Goal: Obtain resource: Obtain resource

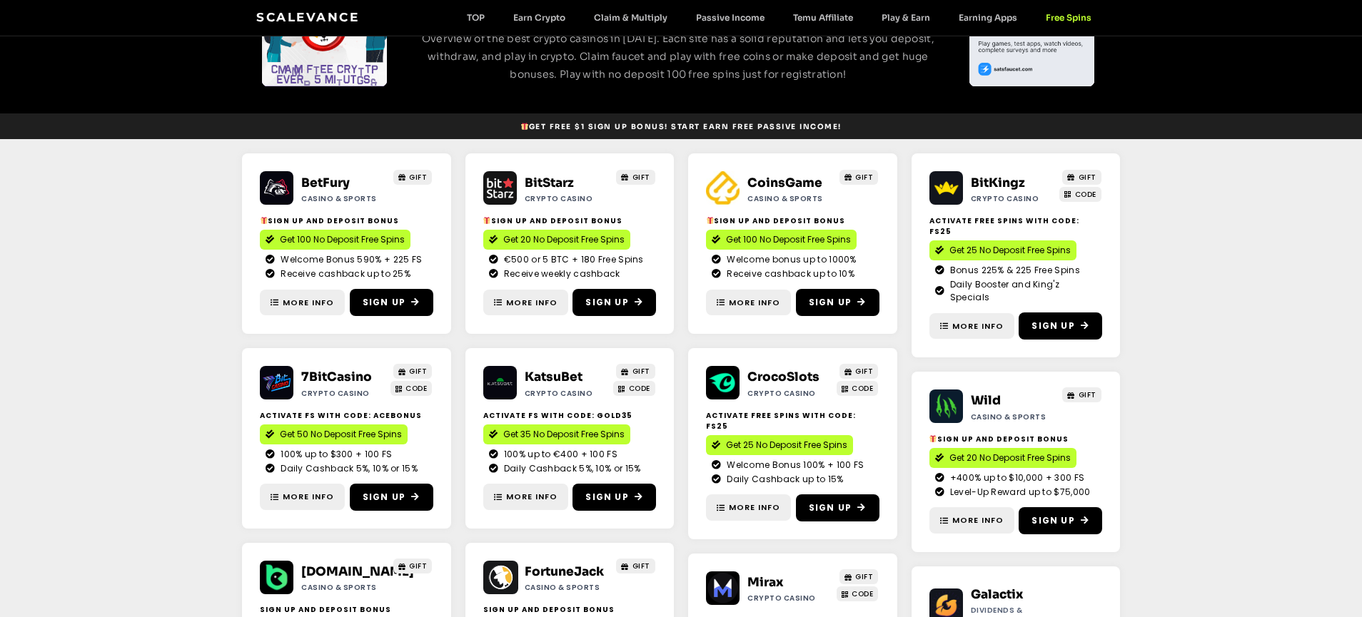
scroll to position [146, 0]
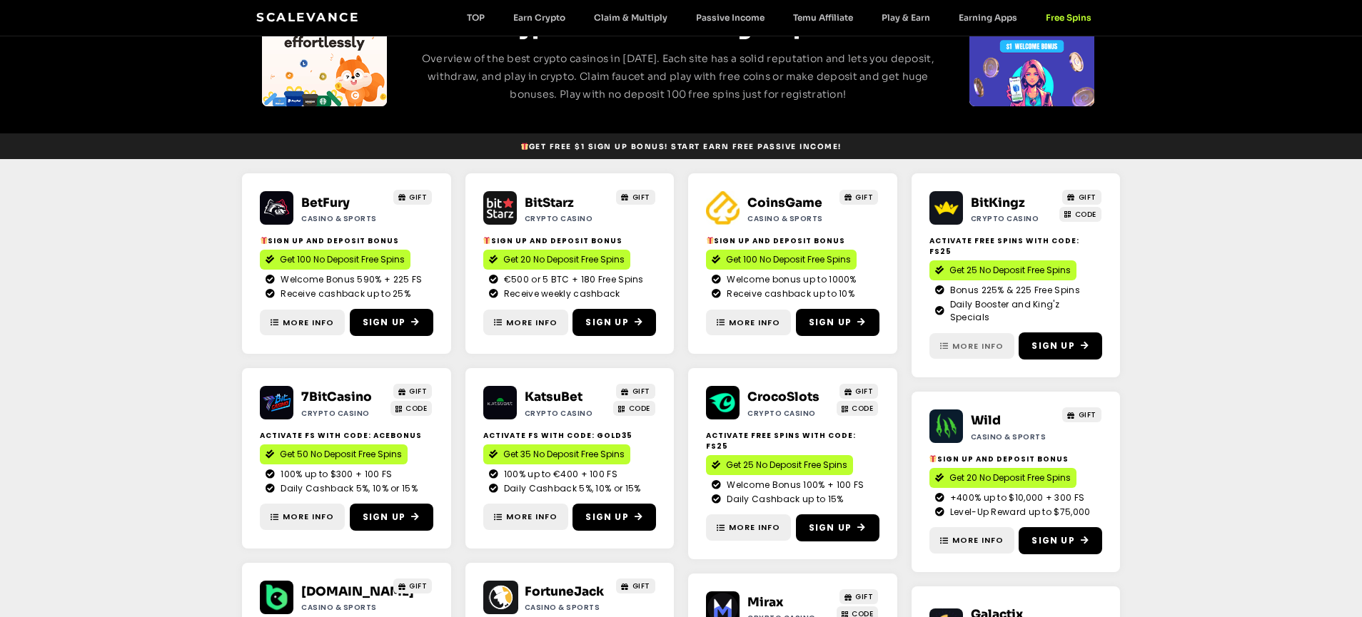
click at [975, 350] on span "More Info" at bounding box center [977, 346] width 51 height 12
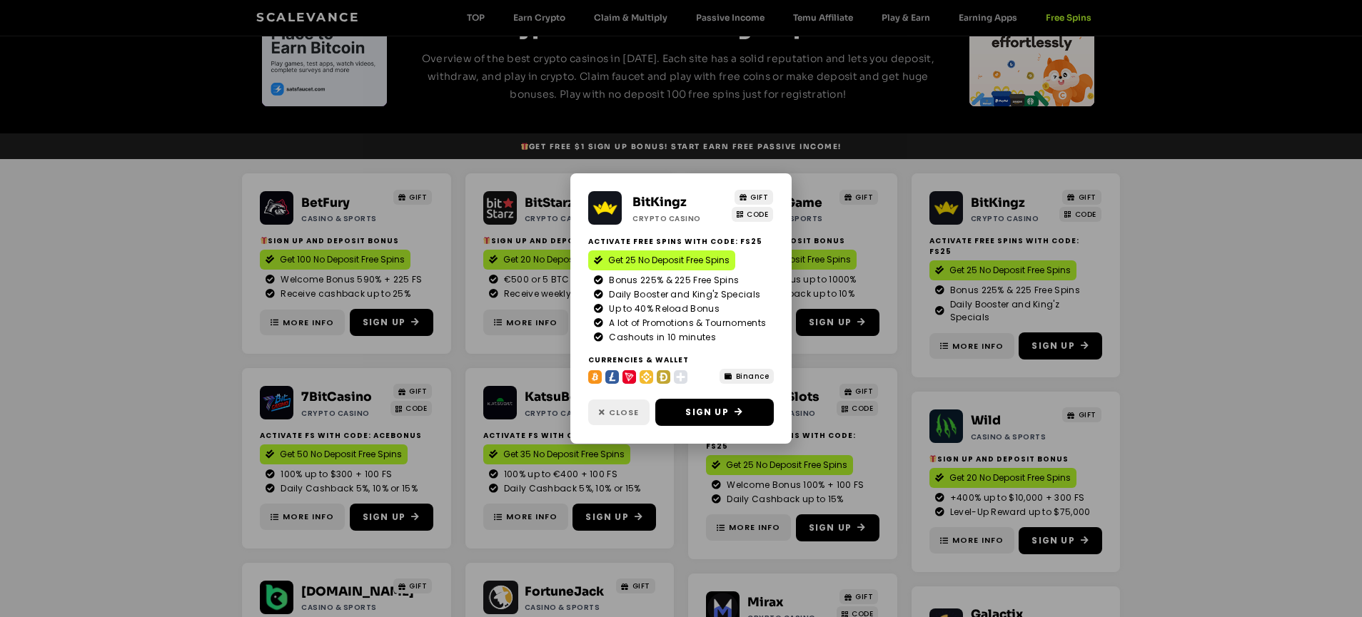
click at [613, 426] on link "Close" at bounding box center [618, 413] width 61 height 26
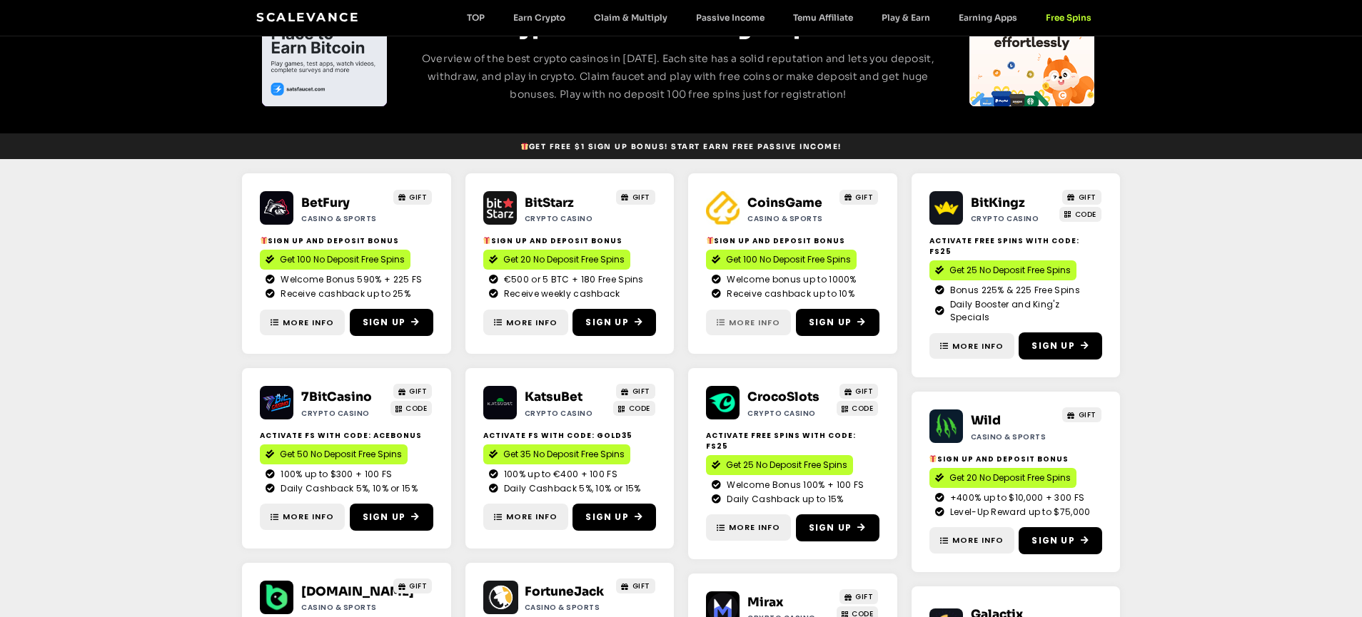
click at [752, 320] on span "More Info" at bounding box center [754, 323] width 51 height 12
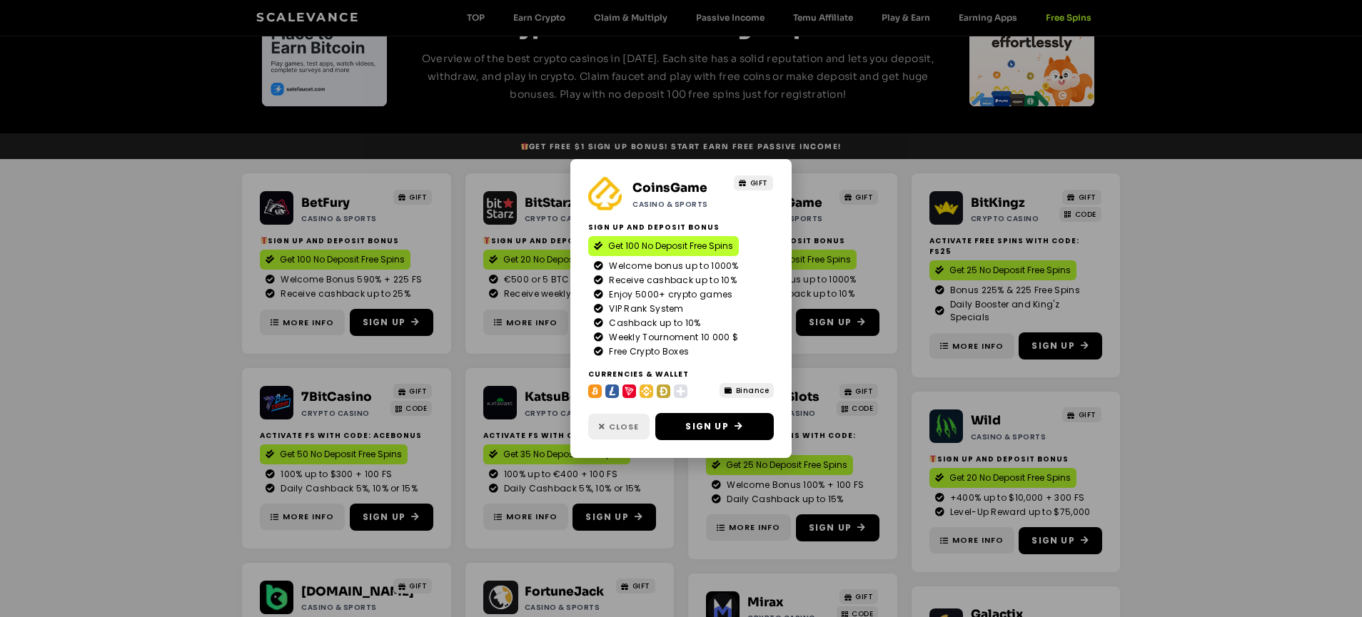
click at [622, 433] on span "Close" at bounding box center [624, 427] width 30 height 12
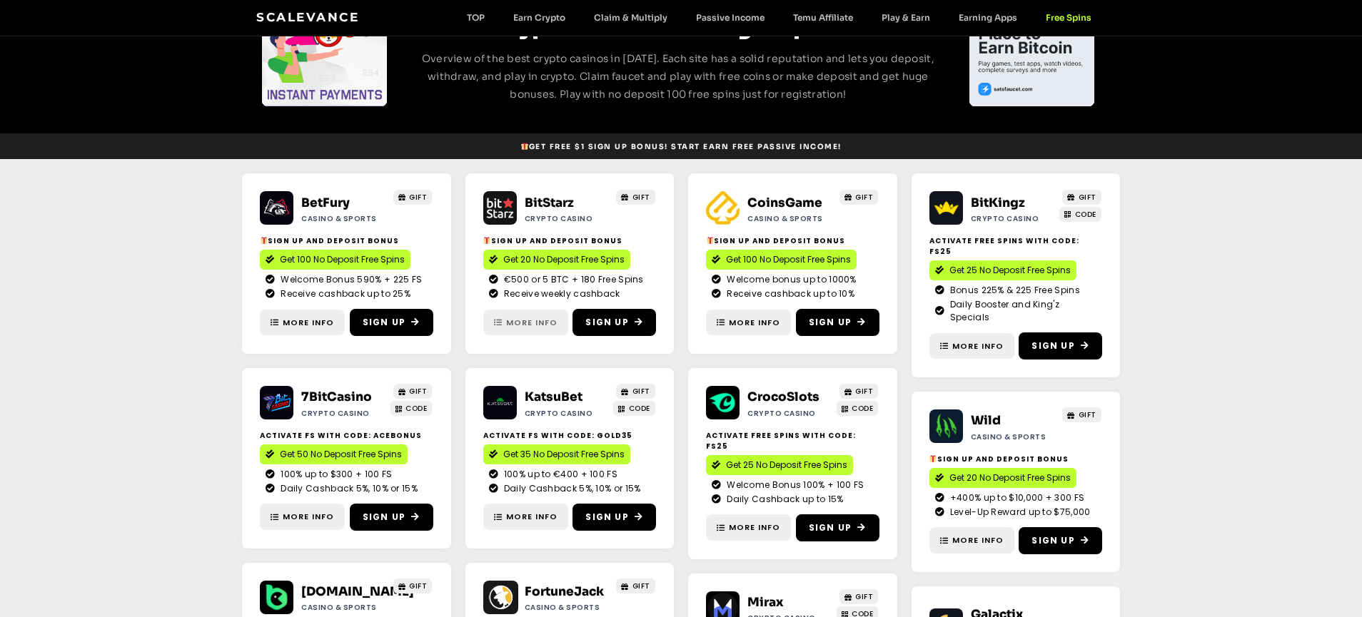
click at [530, 325] on span "More Info" at bounding box center [531, 323] width 51 height 12
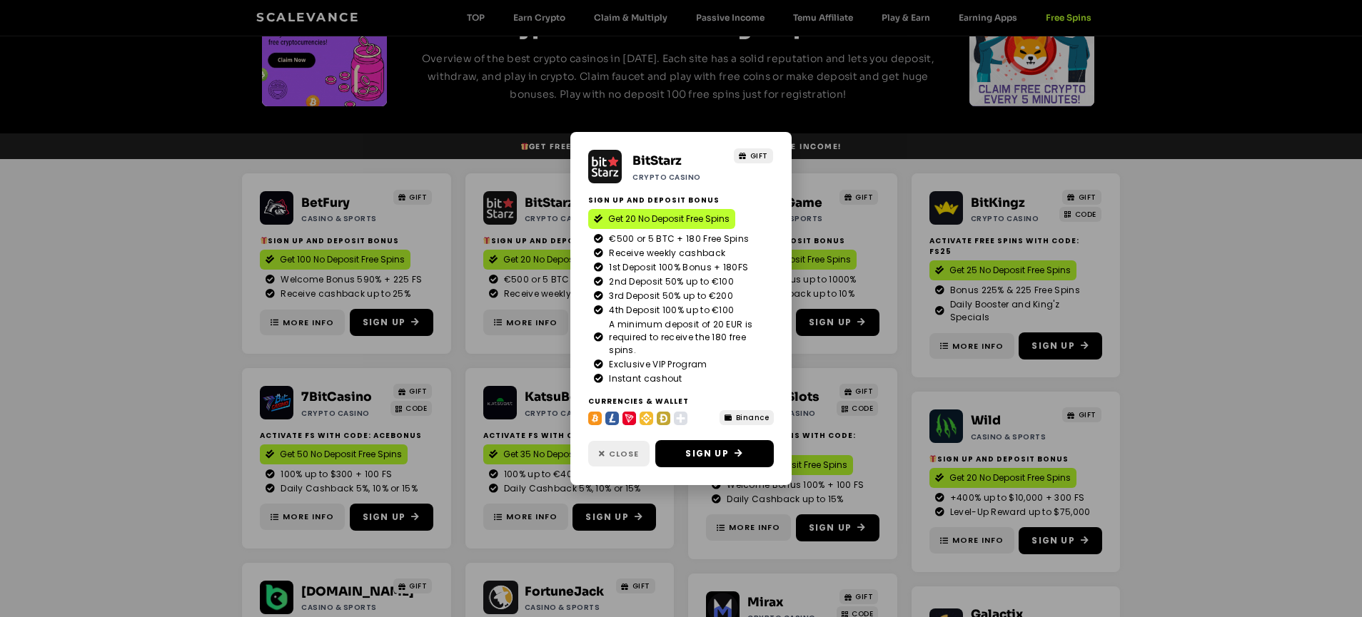
click at [620, 460] on span "Close" at bounding box center [624, 454] width 30 height 12
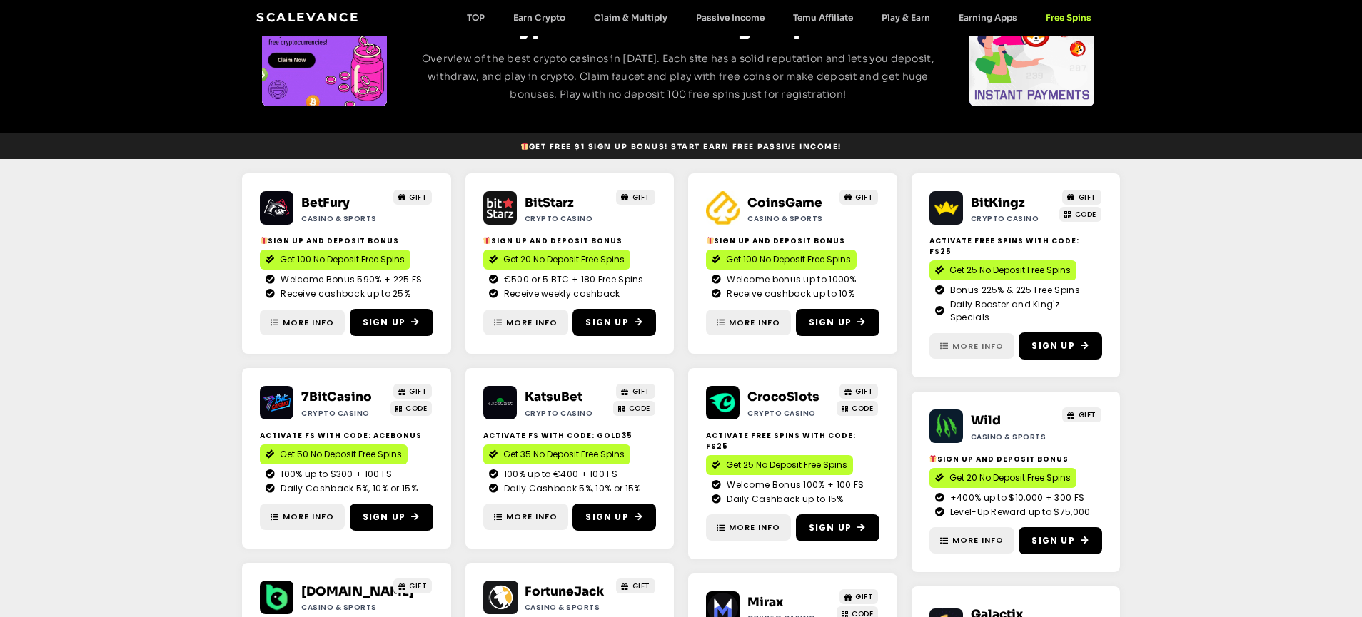
click at [974, 352] on span "More Info" at bounding box center [977, 346] width 51 height 12
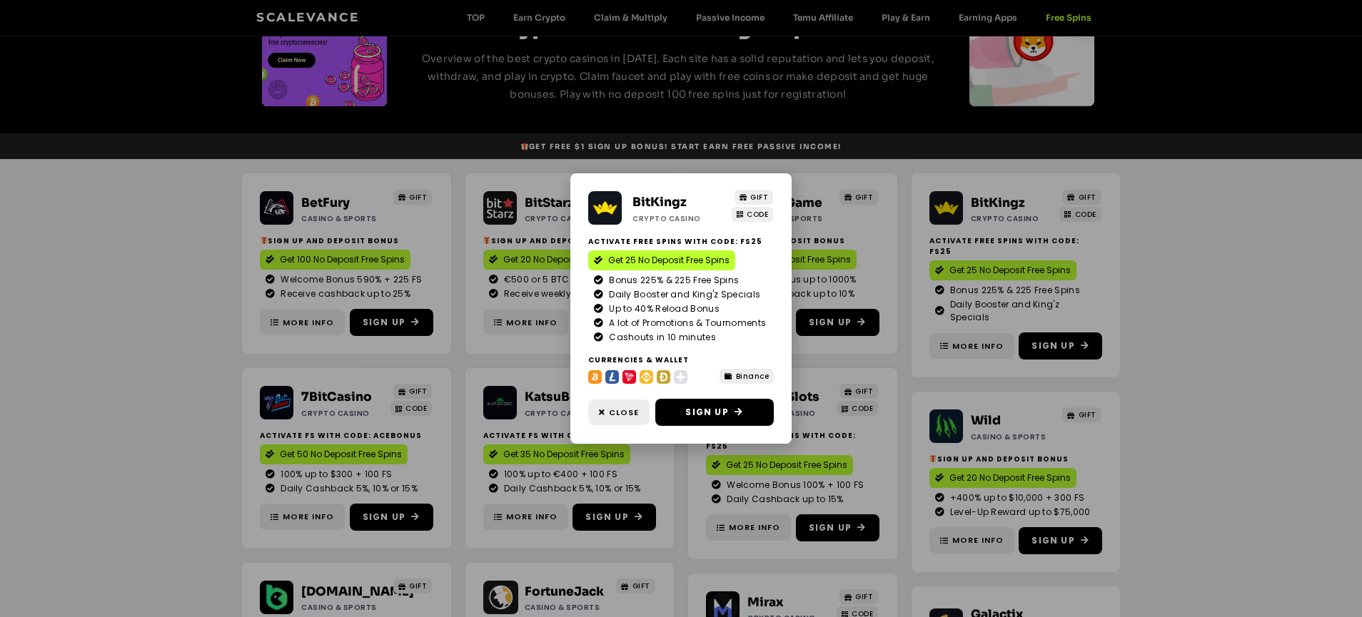
click at [751, 236] on h2 "Activate Free Spins with Code: FS25" at bounding box center [681, 241] width 186 height 11
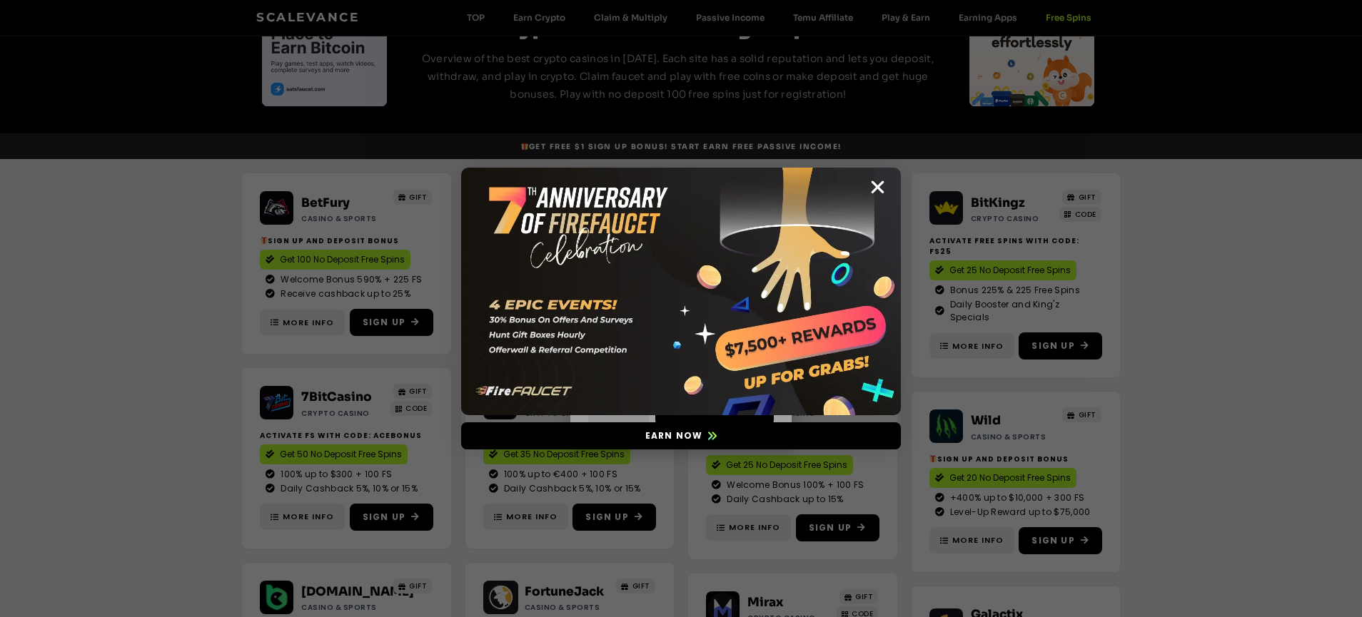
copy h2 "FS25"
click at [882, 193] on icon "Close" at bounding box center [878, 187] width 18 height 18
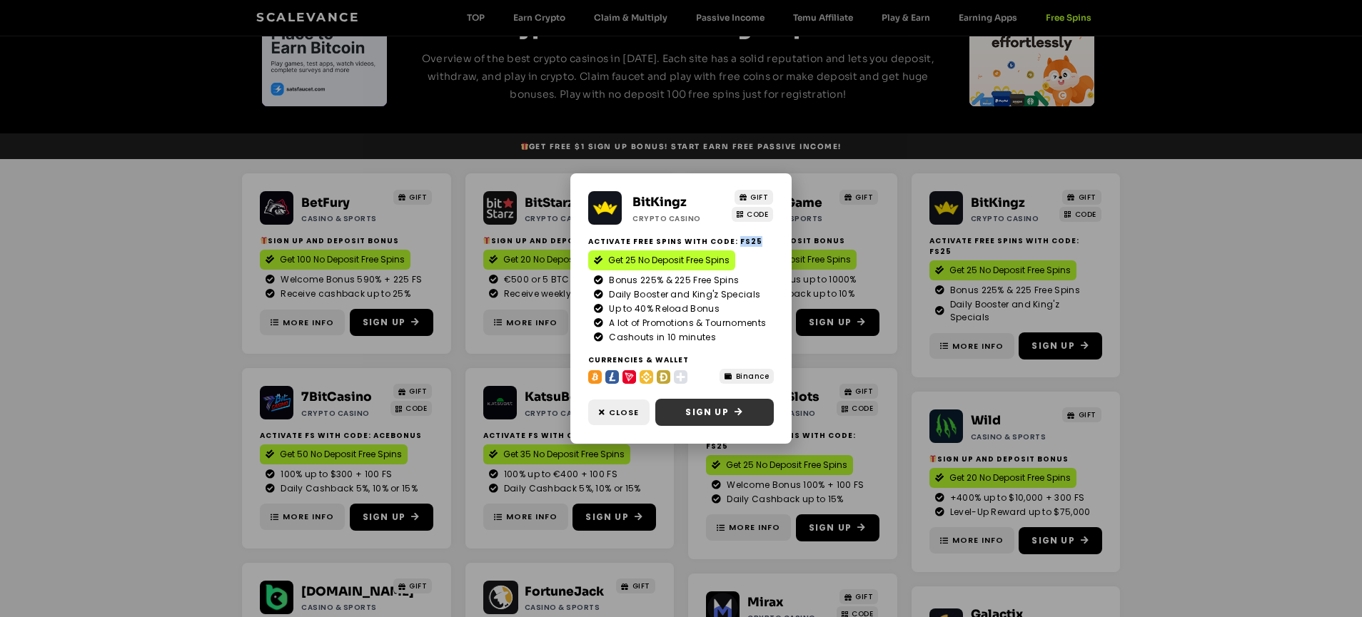
click at [705, 419] on span "Sign Up" at bounding box center [706, 412] width 43 height 13
